Goal: Information Seeking & Learning: Learn about a topic

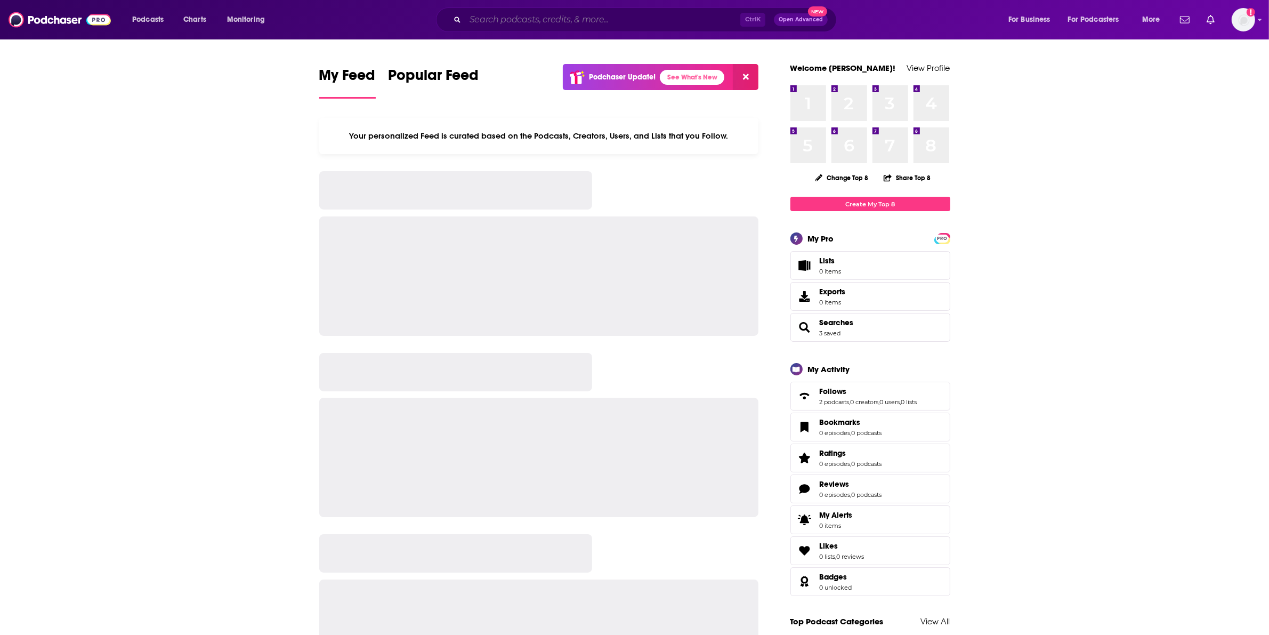
drag, startPoint x: 591, startPoint y: 17, endPoint x: 587, endPoint y: 11, distance: 7.6
click at [590, 17] on input "Search podcasts, credits, & more..." at bounding box center [602, 19] width 275 height 17
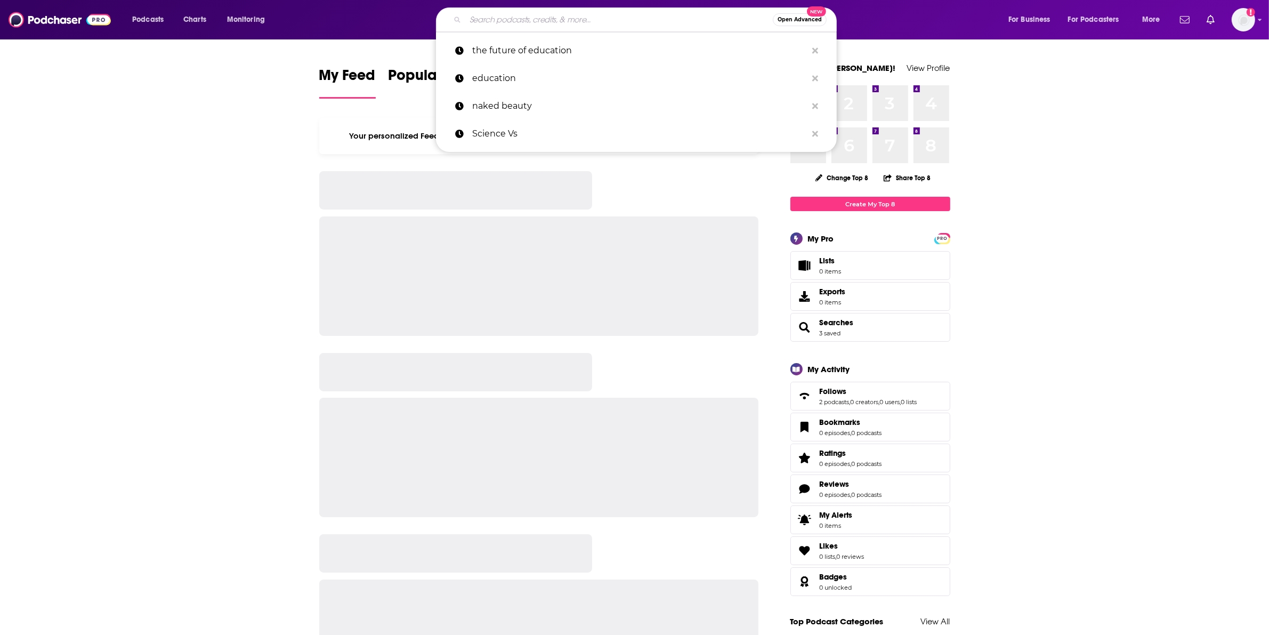
paste input "[PERSON_NAME] -- New Frontiers in Functional Medicine"
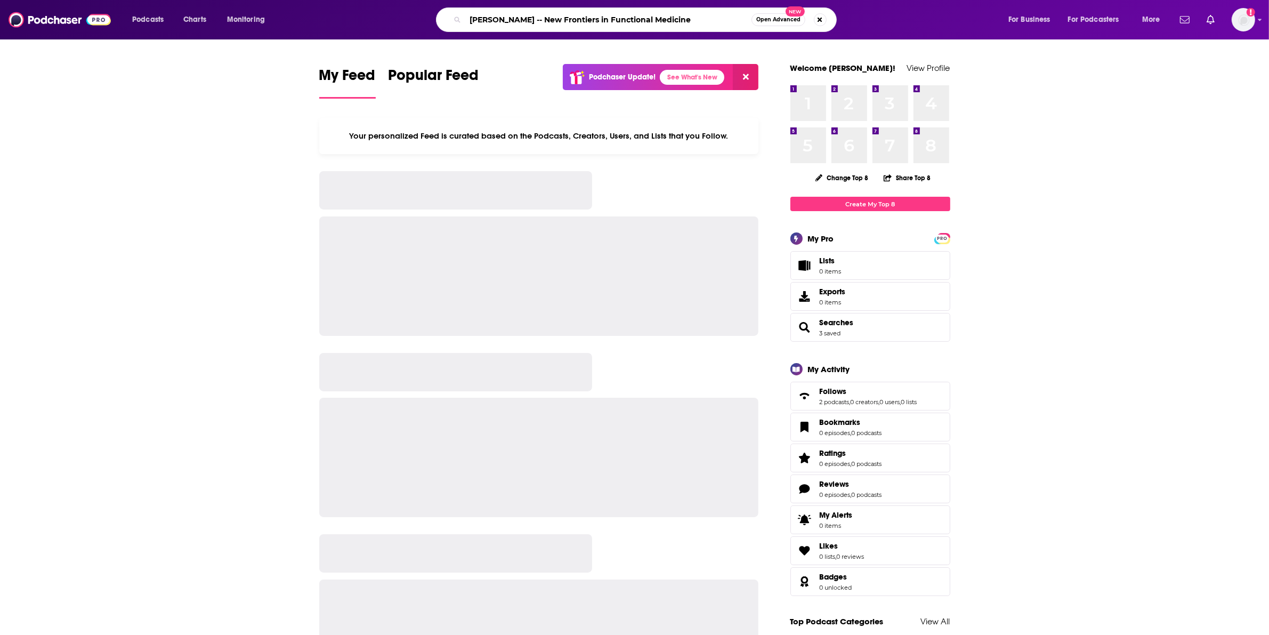
type input "[PERSON_NAME] -- New Frontiers in Functional Medicine"
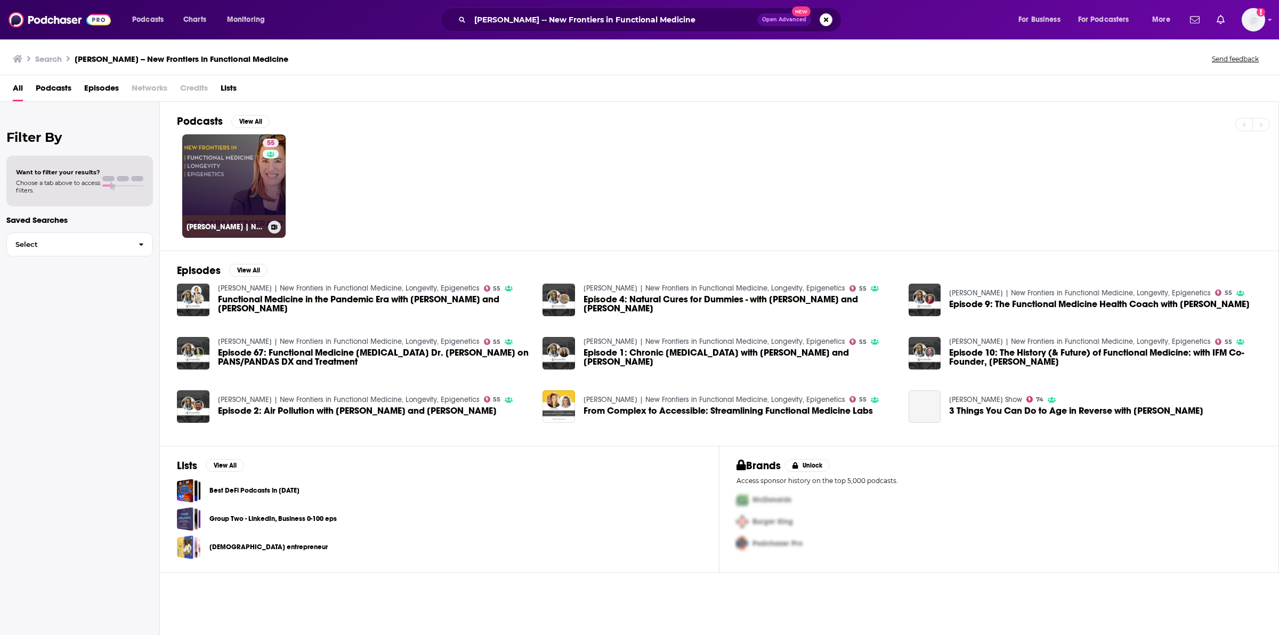
click at [204, 178] on link "55 [PERSON_NAME] | New Frontiers in Functional Medicine, Longevity, Epigenetics" at bounding box center [233, 185] width 103 height 103
